Goal: Task Accomplishment & Management: Use online tool/utility

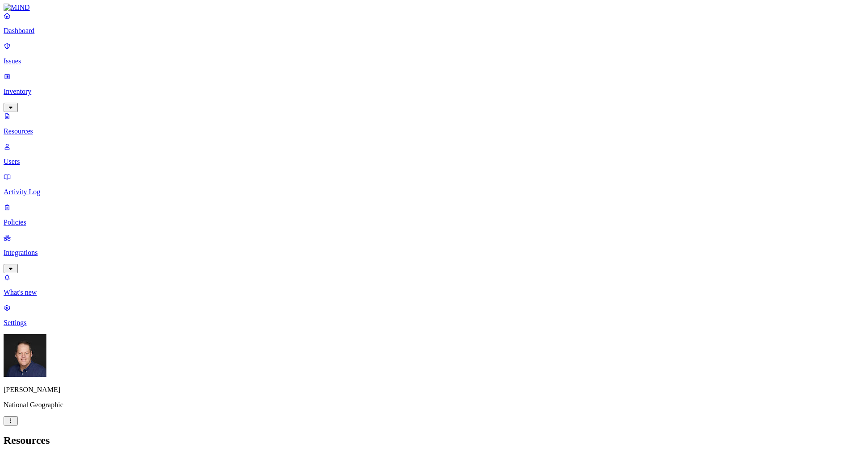
click at [31, 58] on p "Issues" at bounding box center [424, 61] width 841 height 8
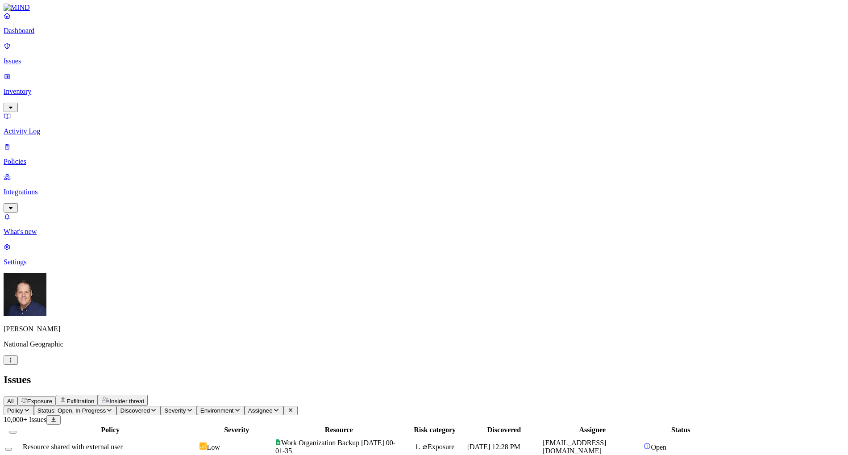
click at [186, 407] on span "Severity" at bounding box center [174, 410] width 21 height 7
click at [285, 74] on div "Critical" at bounding box center [285, 80] width 0 height 25
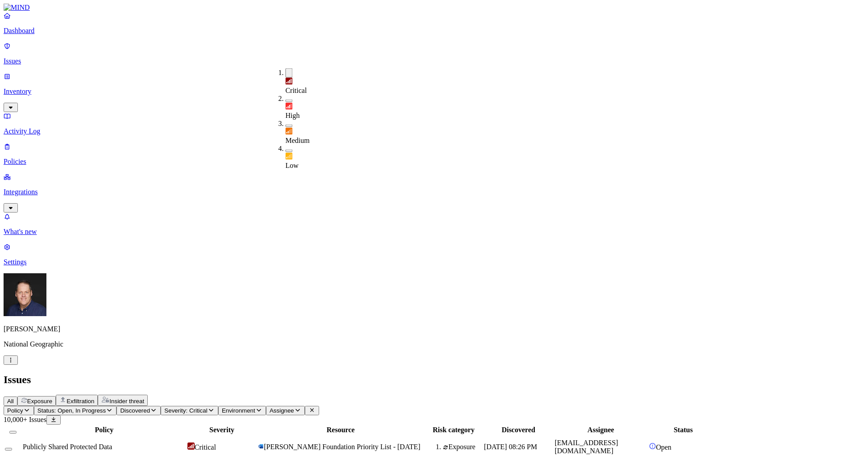
click at [374, 374] on h2 "Issues" at bounding box center [424, 380] width 841 height 12
click at [112, 443] on span "Publicly Shared Protected Data" at bounding box center [67, 447] width 89 height 8
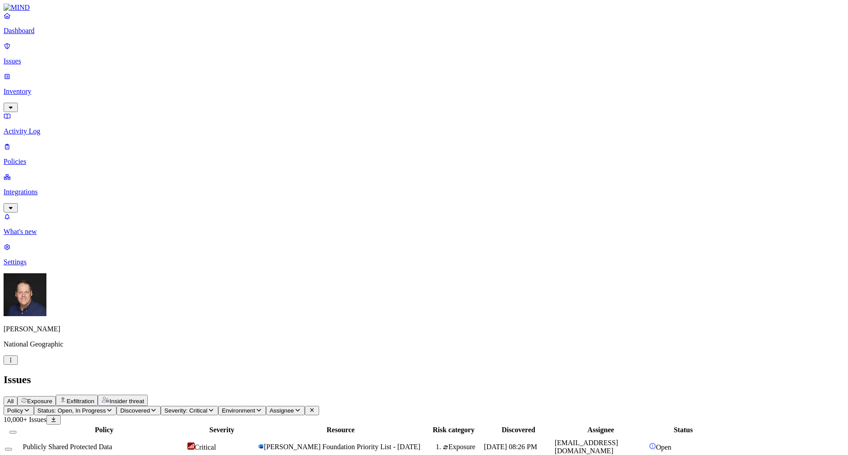
scroll to position [311, 0]
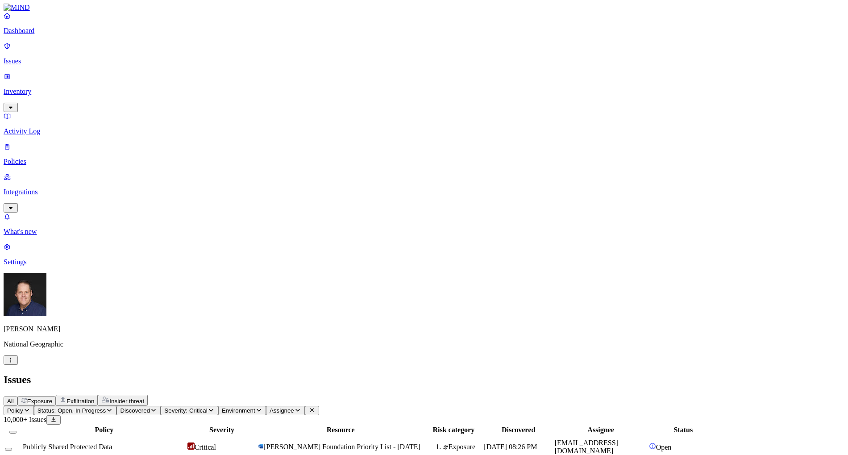
scroll to position [32, 0]
drag, startPoint x: 590, startPoint y: 9, endPoint x: 596, endPoint y: 49, distance: 40.6
click at [294, 407] on span "Assignee" at bounding box center [282, 410] width 25 height 7
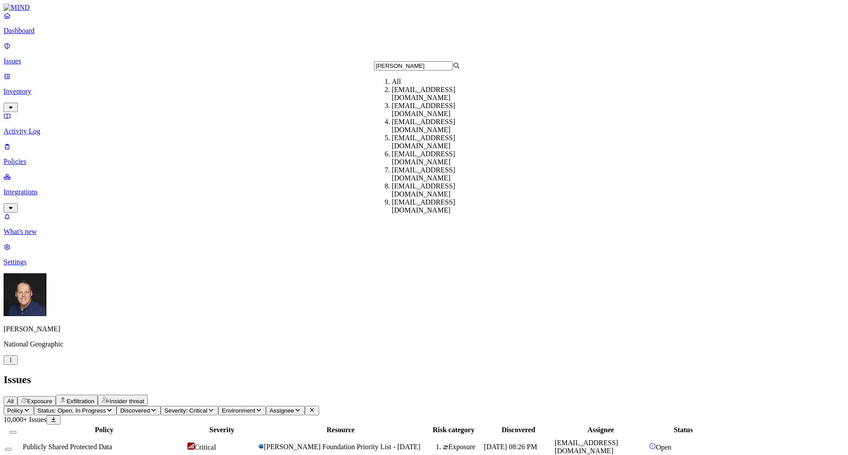
type input "jhay"
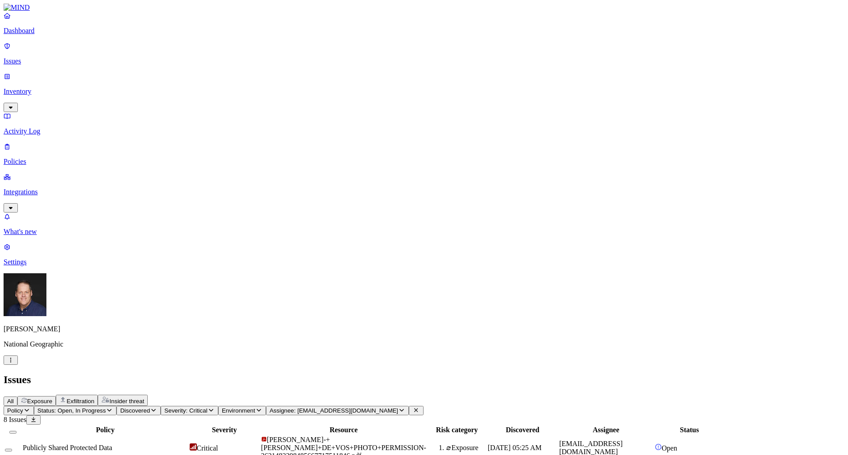
click at [188, 444] on div "Publicly Shared Protected Data" at bounding box center [105, 448] width 165 height 8
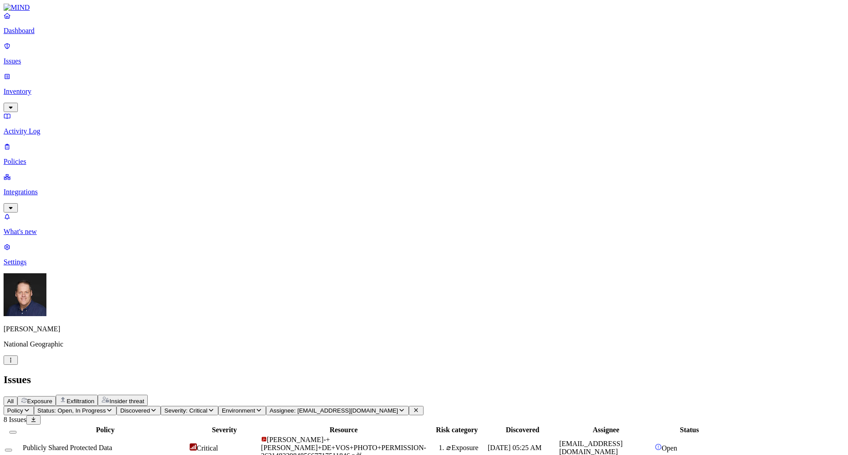
drag, startPoint x: 633, startPoint y: 9, endPoint x: 640, endPoint y: 21, distance: 12.8
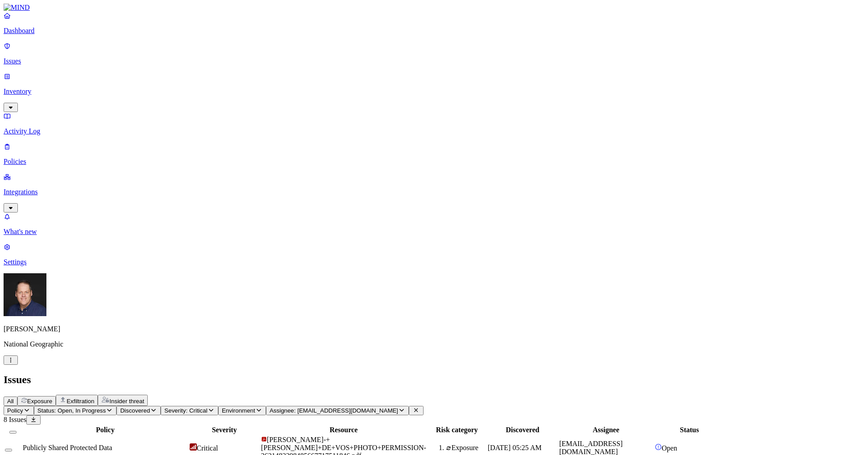
click at [405, 407] on icon "button" at bounding box center [401, 410] width 7 height 6
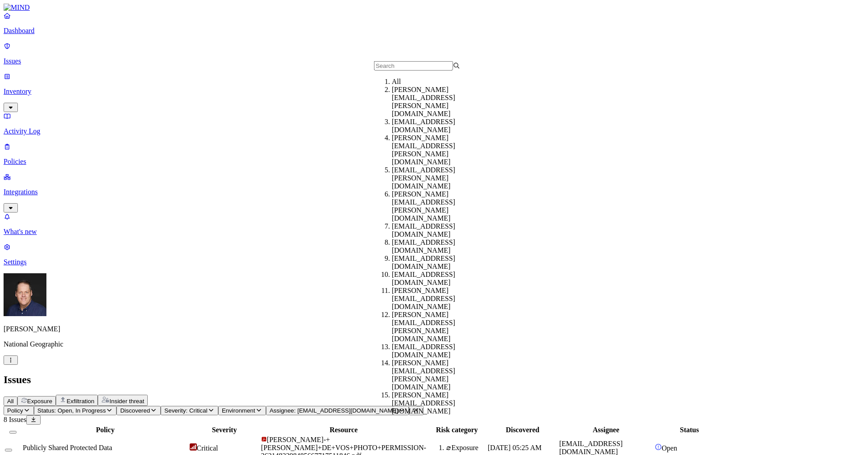
click at [392, 84] on div "All" at bounding box center [435, 82] width 86 height 8
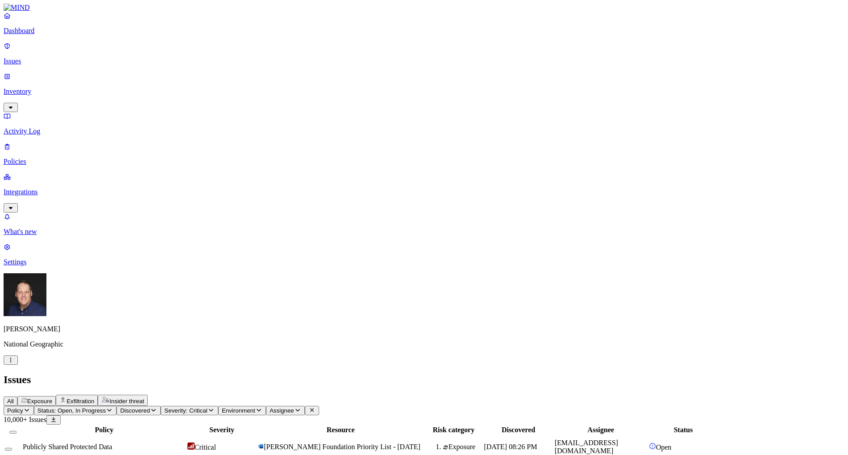
click at [37, 188] on p "Integrations" at bounding box center [424, 192] width 841 height 8
